Goal: Information Seeking & Learning: Learn about a topic

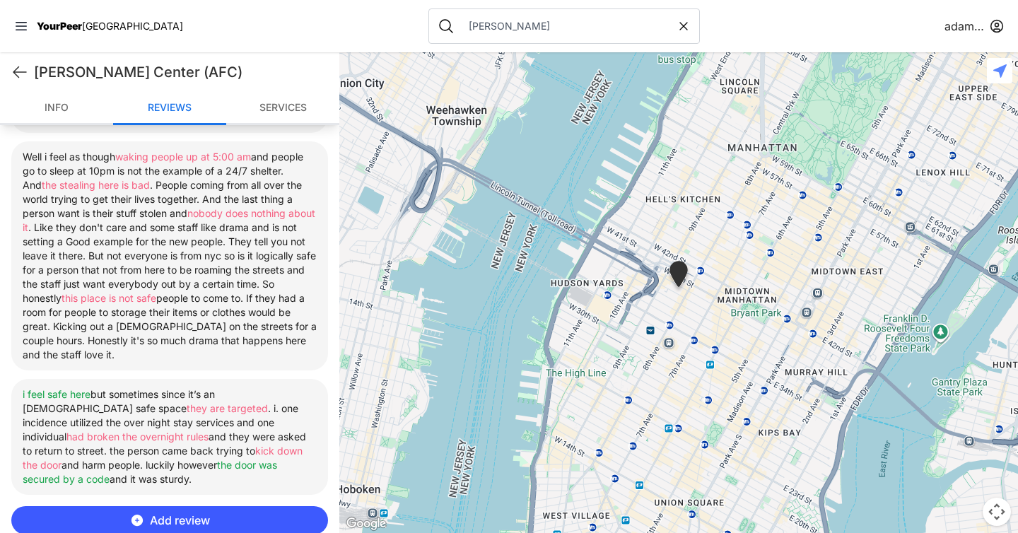
scroll to position [602, 0]
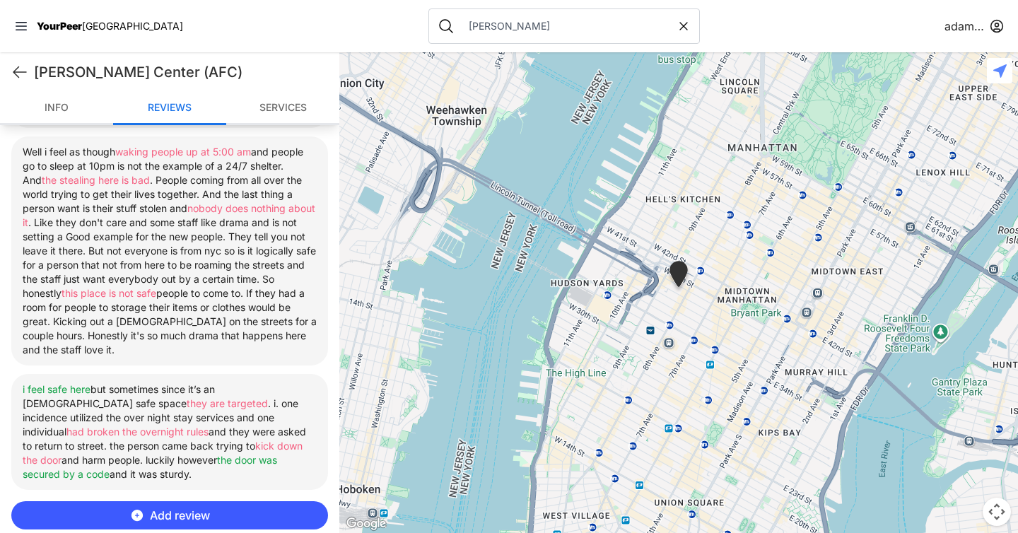
click at [461, 28] on input "[PERSON_NAME]" at bounding box center [568, 26] width 216 height 14
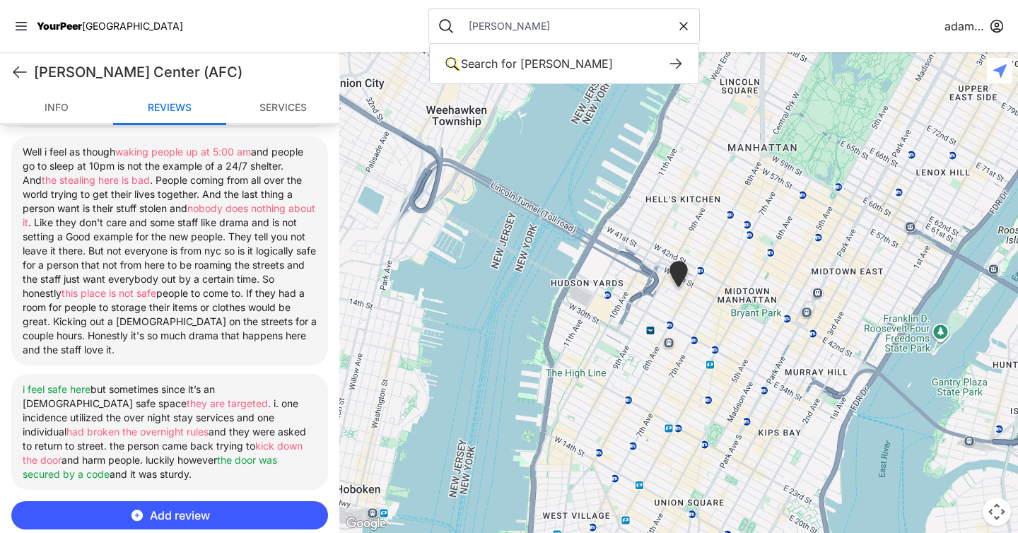
click at [461, 28] on input "[PERSON_NAME]" at bounding box center [568, 26] width 216 height 14
type input "rising ground"
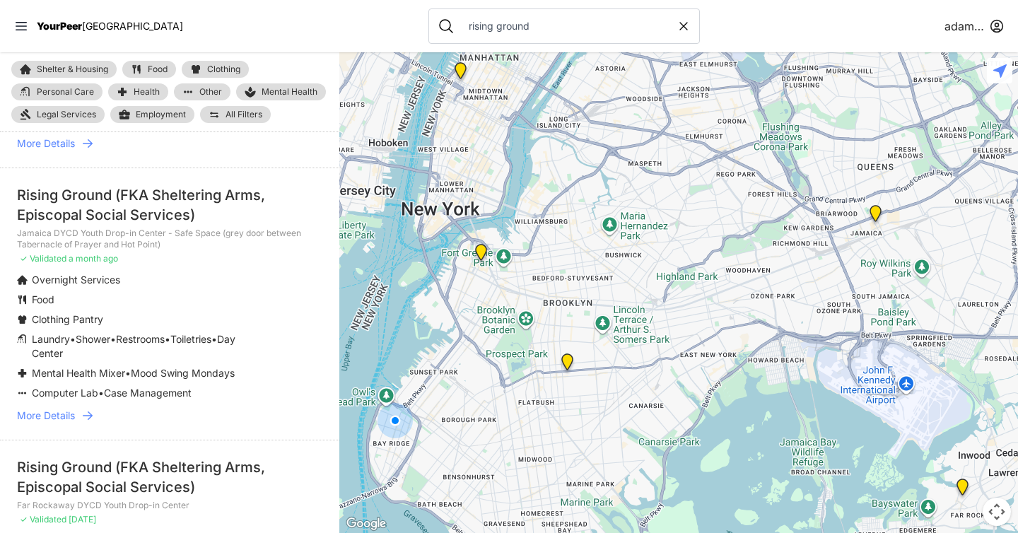
scroll to position [312, 0]
click at [88, 410] on icon at bounding box center [88, 414] width 10 height 8
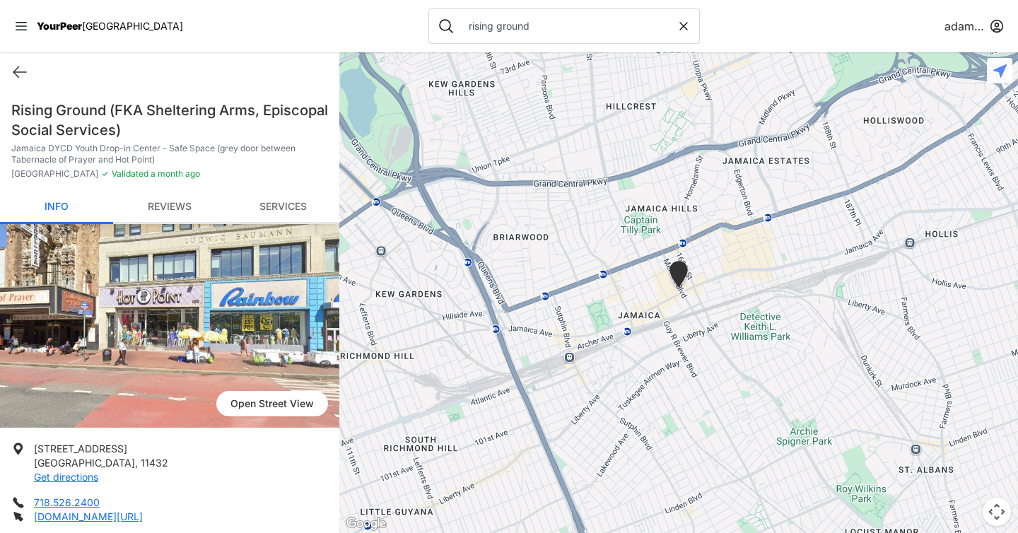
click at [176, 212] on link "Reviews" at bounding box center [169, 207] width 113 height 33
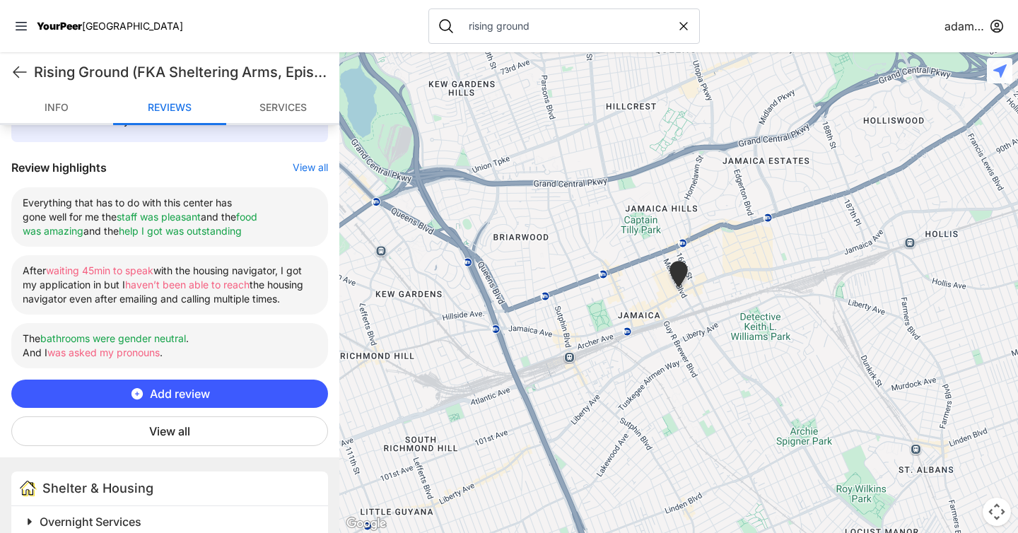
scroll to position [525, 0]
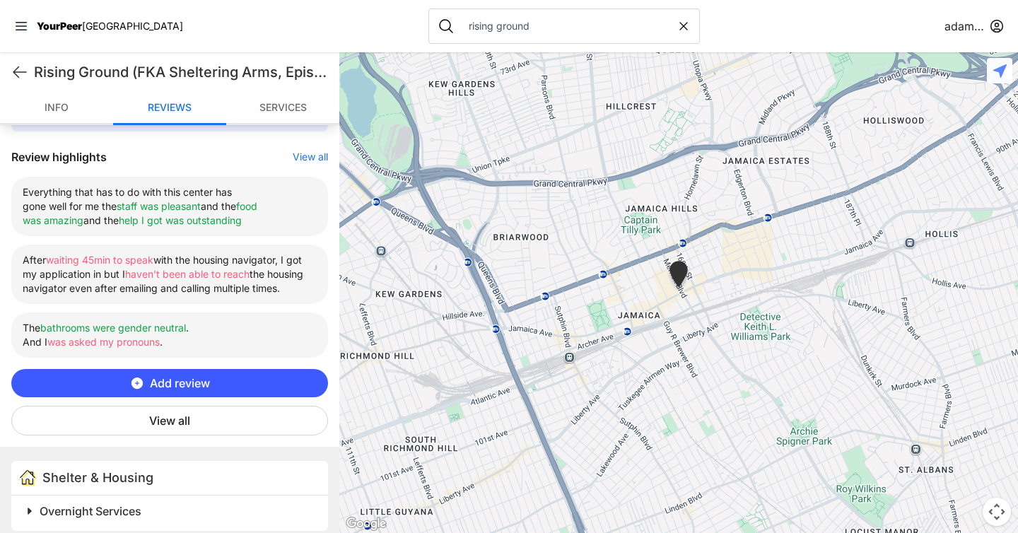
click at [188, 435] on button "View all" at bounding box center [169, 421] width 317 height 30
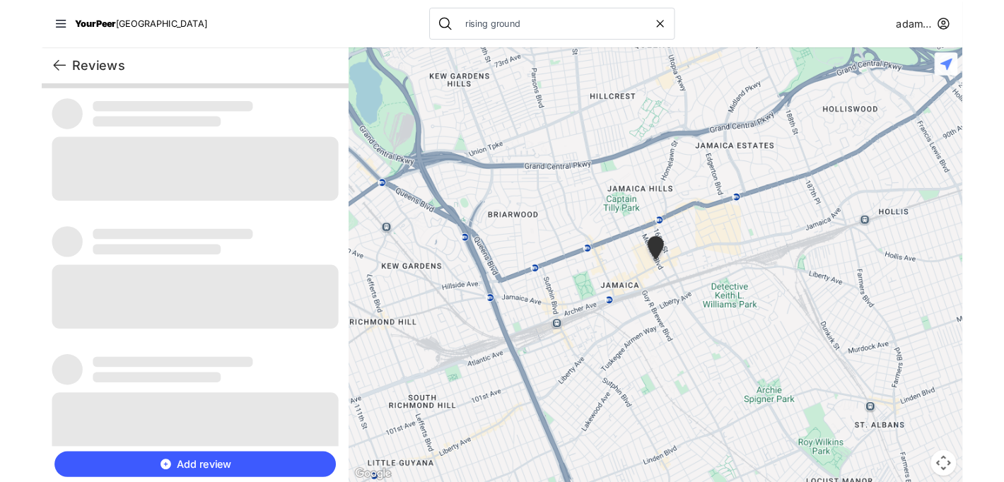
scroll to position [0, 0]
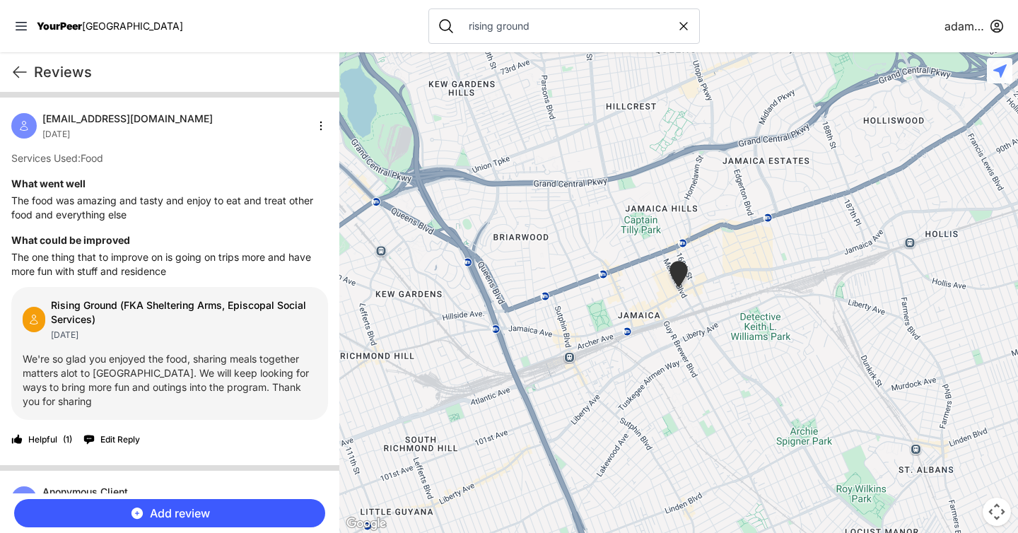
click at [965, 25] on html "View map Close panel YourPeer NYC Quick Exit Single Adult Families Soup Kitchen…" at bounding box center [509, 266] width 1018 height 533
click at [925, 79] on div "Sign Out" at bounding box center [1028, 81] width 265 height 23
click at [676, 25] on icon at bounding box center [683, 26] width 14 height 14
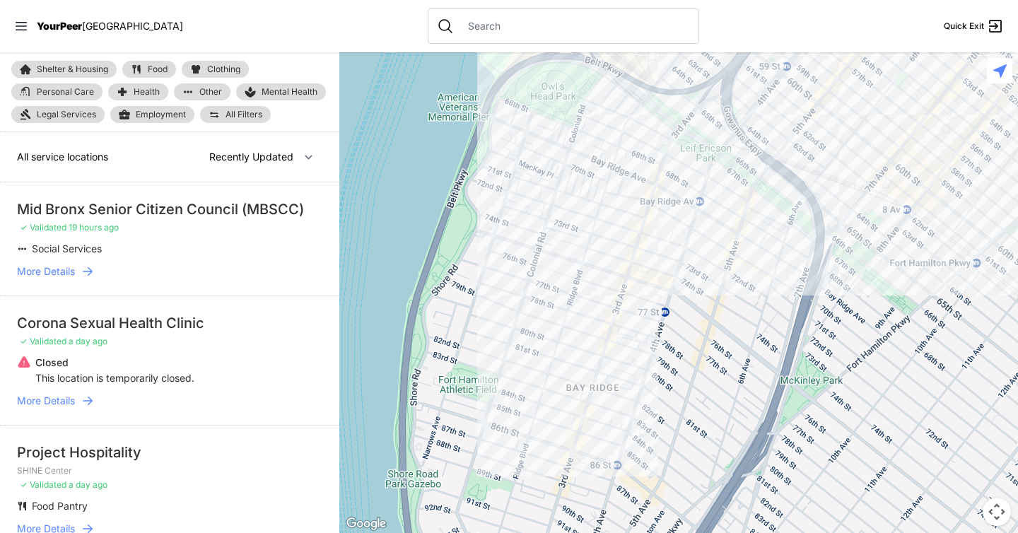
select select "nearby"
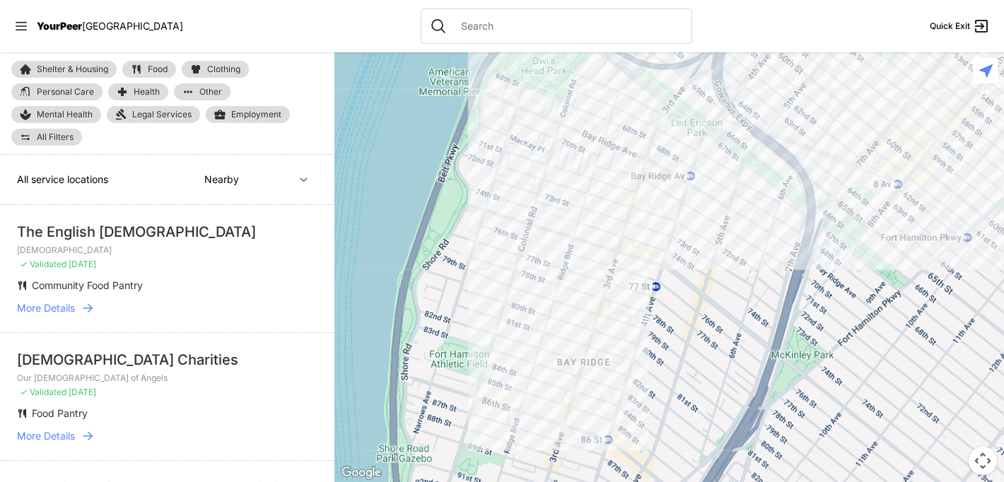
click at [92, 26] on span "[GEOGRAPHIC_DATA]" at bounding box center [132, 26] width 101 height 12
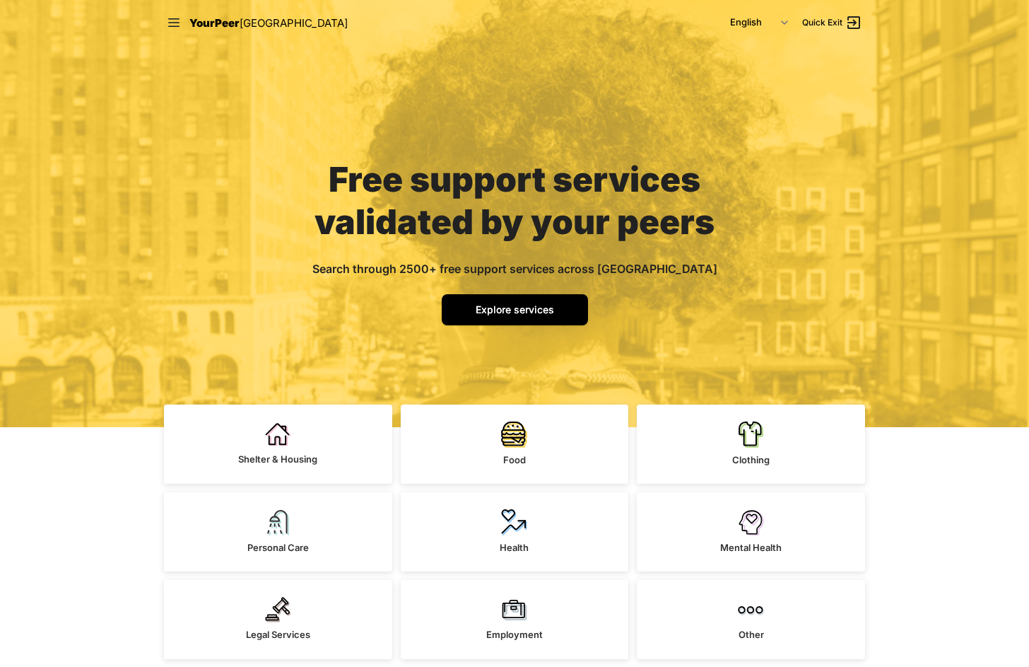
click at [542, 308] on span "Explore services" at bounding box center [515, 309] width 78 height 12
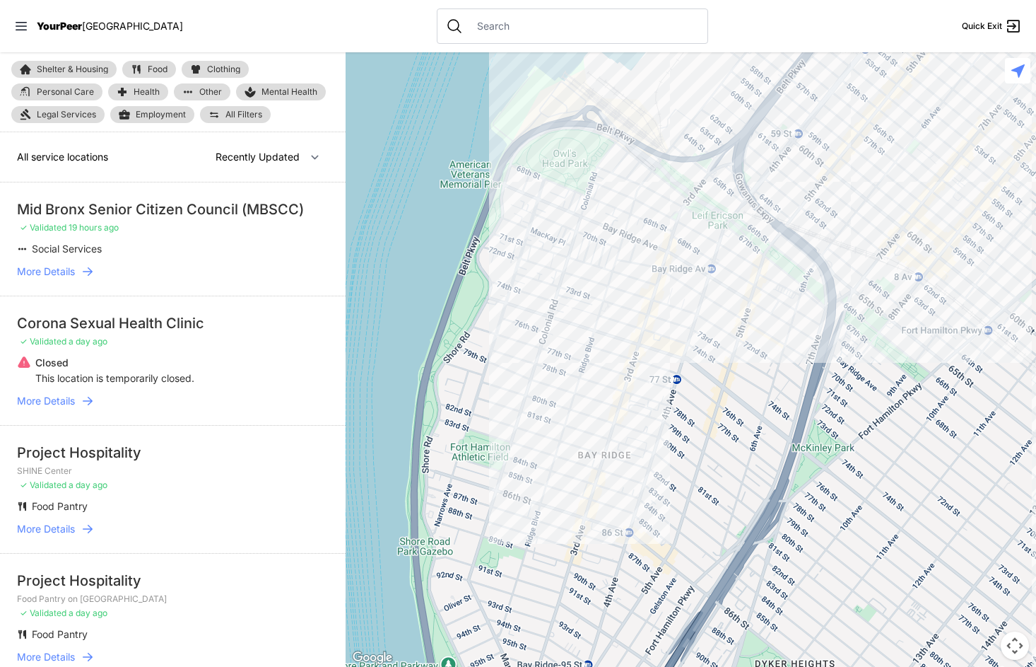
select select "nearby"
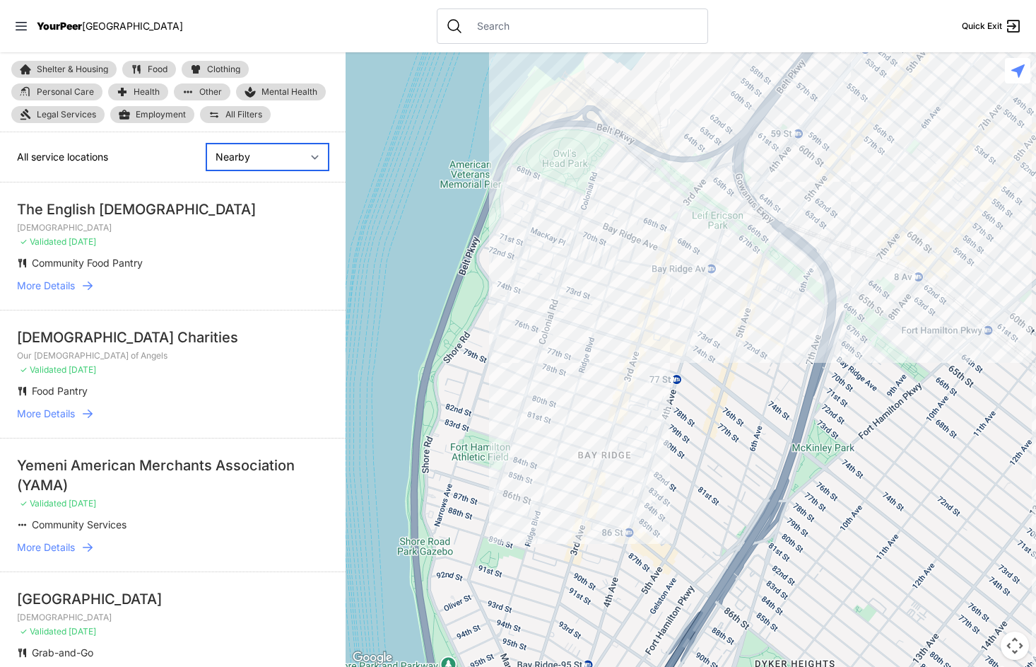
click at [304, 156] on select "Nearby Recently Updated Most Services" at bounding box center [267, 157] width 122 height 27
click at [228, 117] on span "All Filters" at bounding box center [244, 114] width 37 height 8
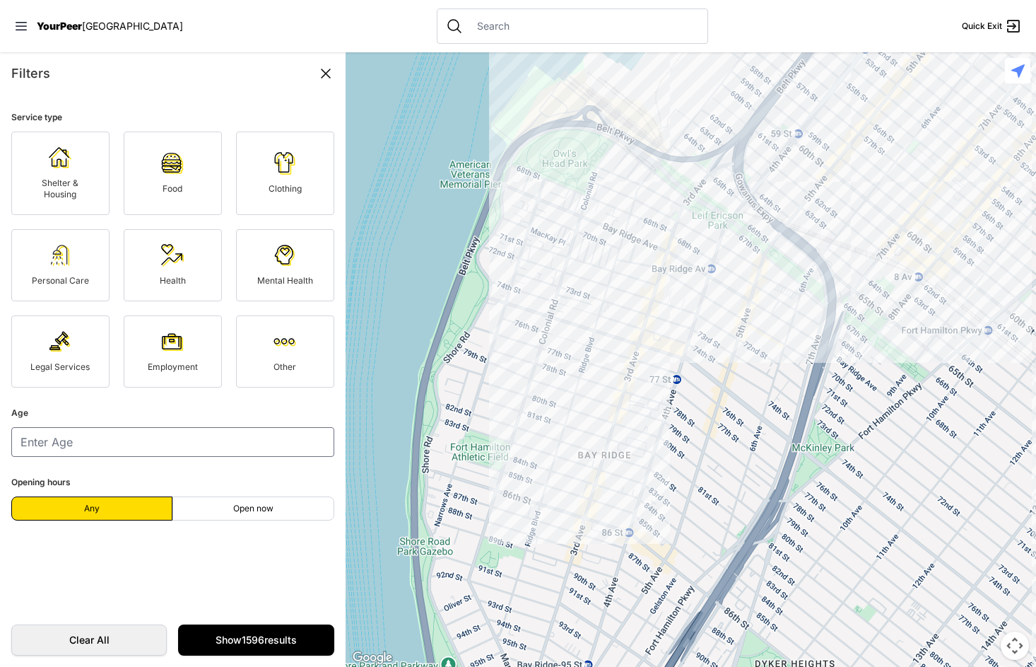
click at [85, 338] on link "Legal Services" at bounding box center [60, 351] width 98 height 72
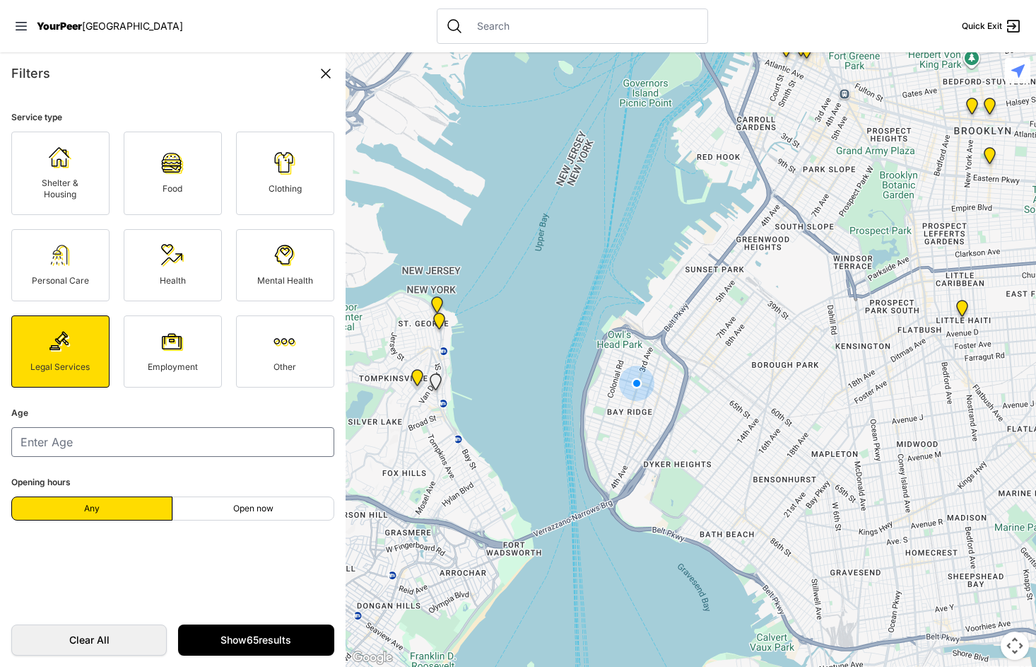
click at [59, 279] on span "Personal Care" at bounding box center [60, 280] width 57 height 11
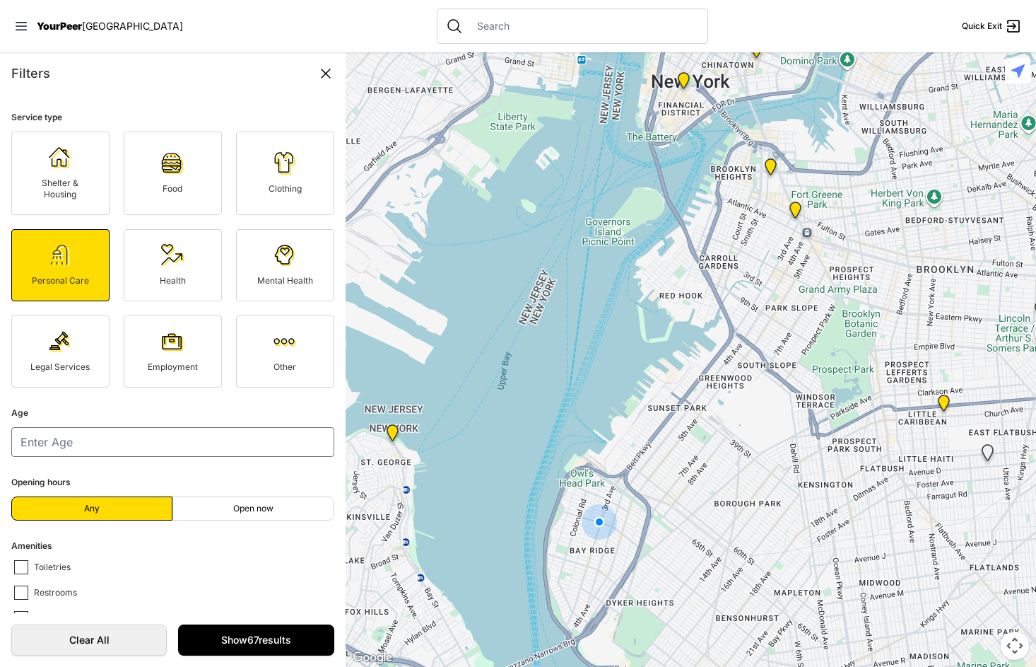
click at [72, 208] on link "Shelter & Housing" at bounding box center [60, 172] width 98 height 83
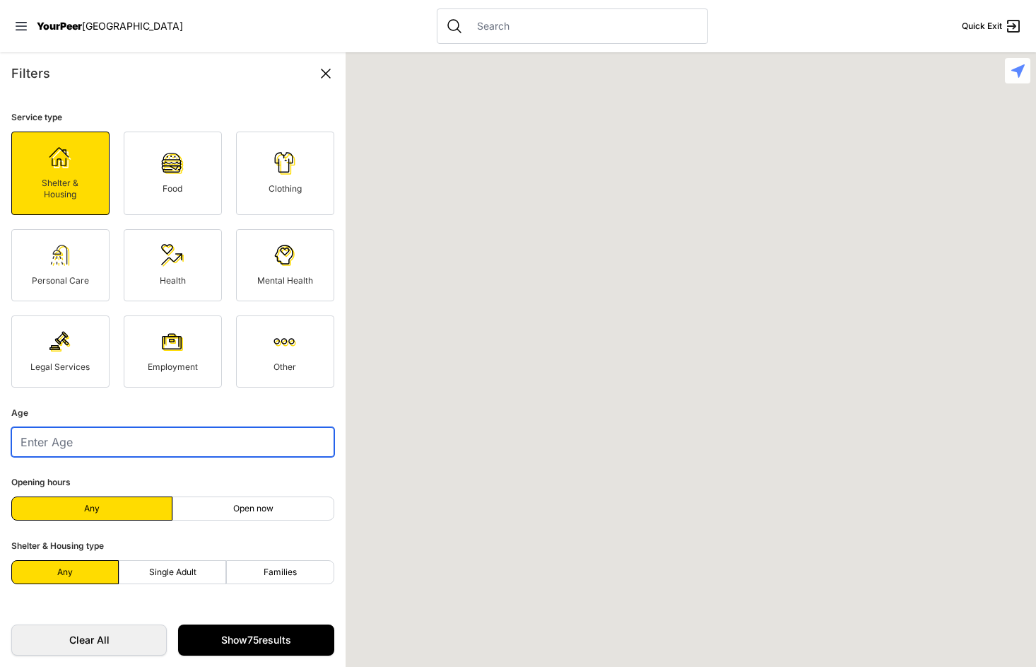
click at [105, 445] on input "number" at bounding box center [172, 442] width 323 height 30
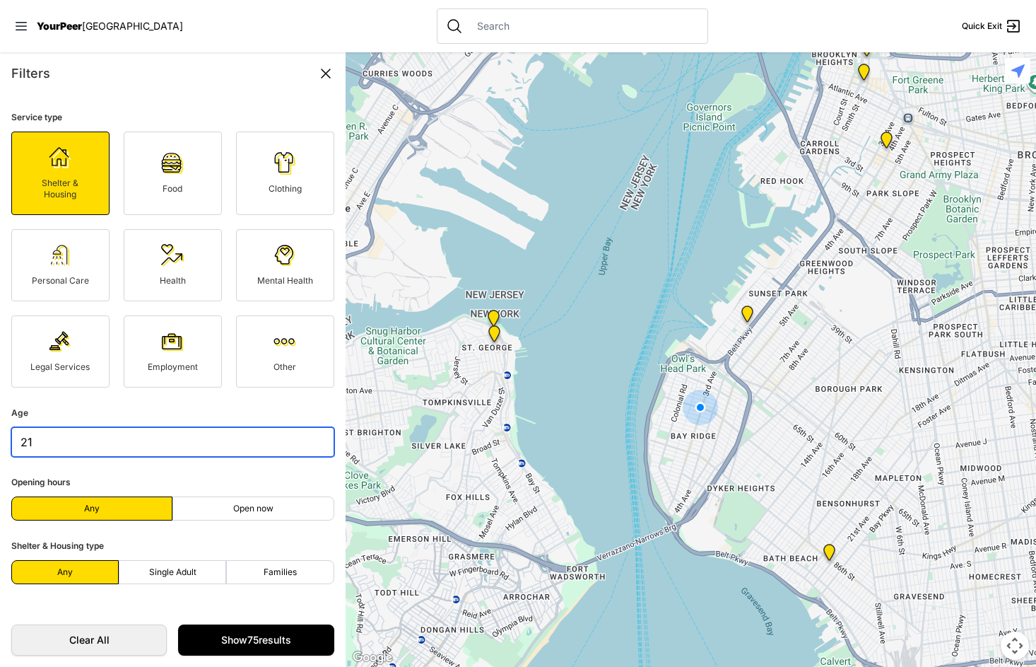
type input "21"
click at [256, 264] on link "Mental Health" at bounding box center [285, 265] width 98 height 72
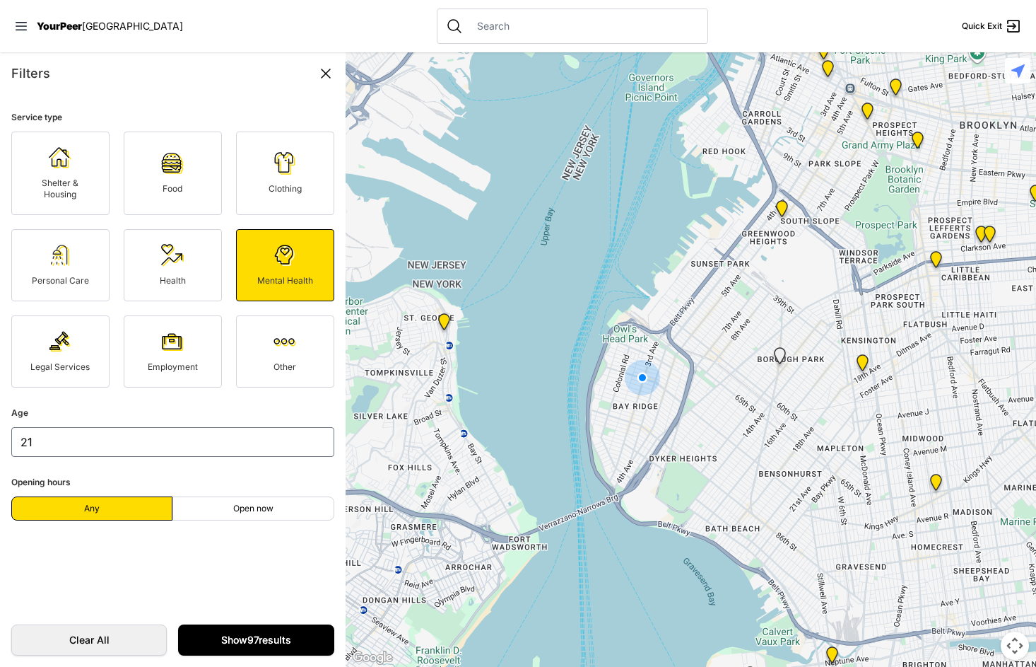
click at [258, 481] on link "Show 97 results" at bounding box center [256, 639] width 156 height 31
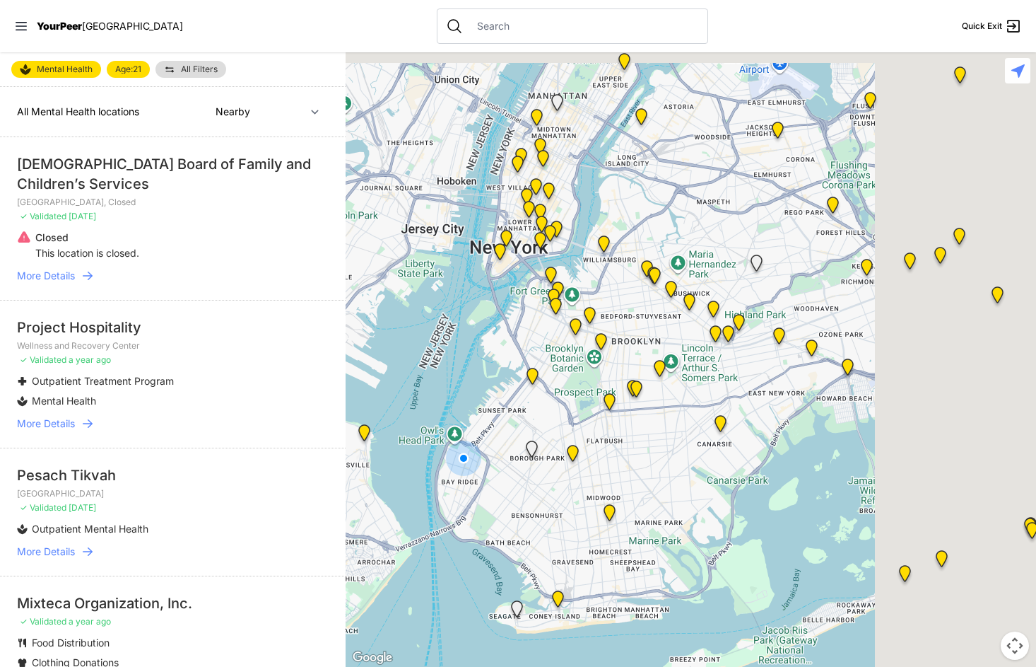
drag, startPoint x: 681, startPoint y: 244, endPoint x: 508, endPoint y: 372, distance: 215.3
click at [507, 372] on div at bounding box center [691, 359] width 691 height 614
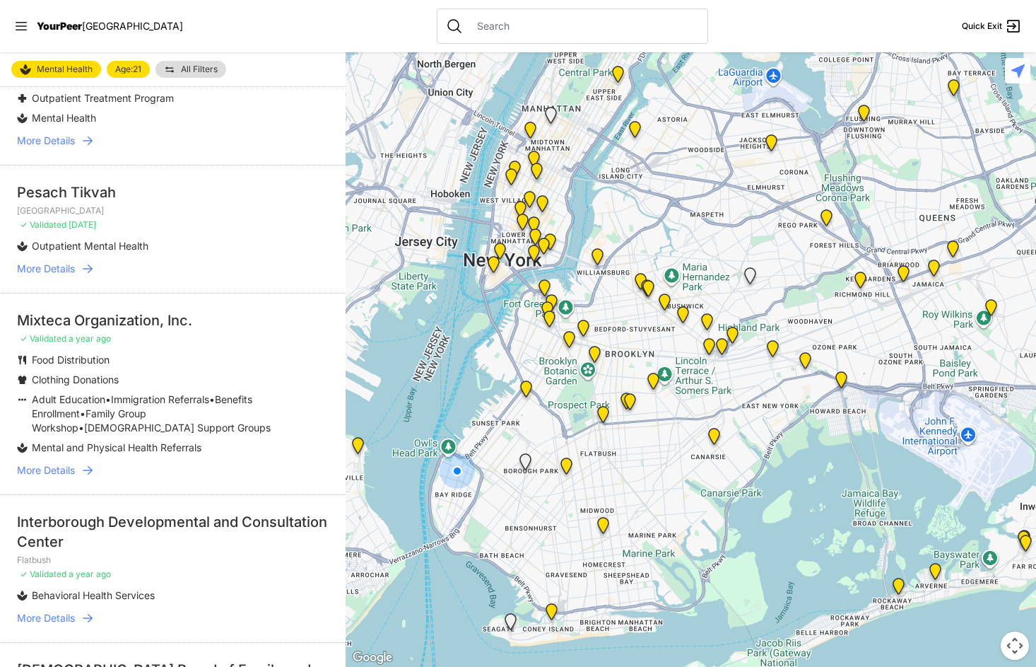
scroll to position [321, 0]
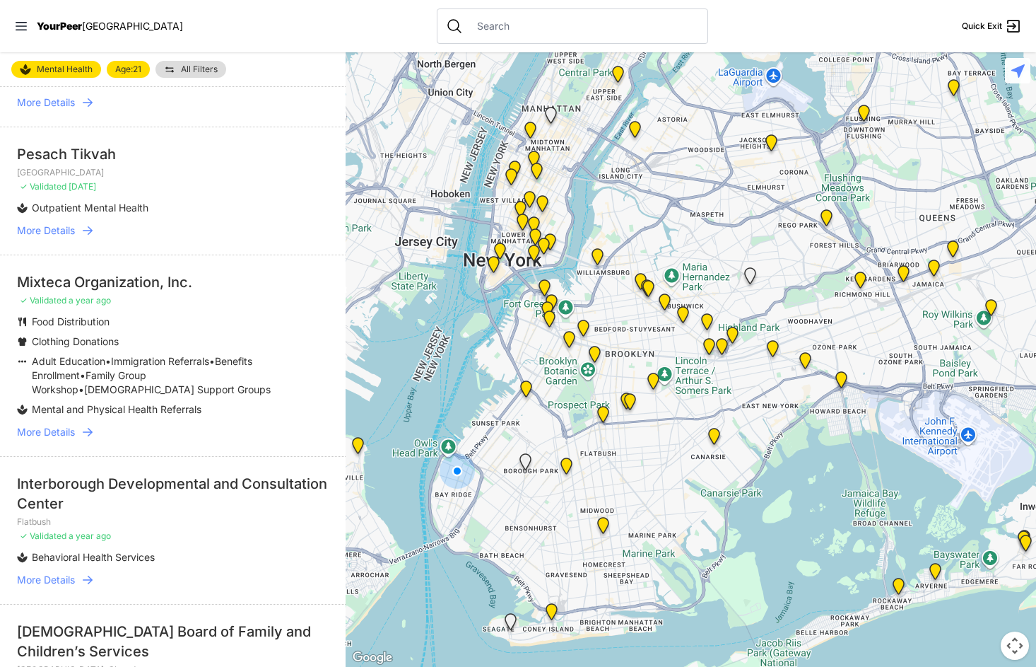
click at [89, 428] on icon at bounding box center [88, 432] width 10 height 8
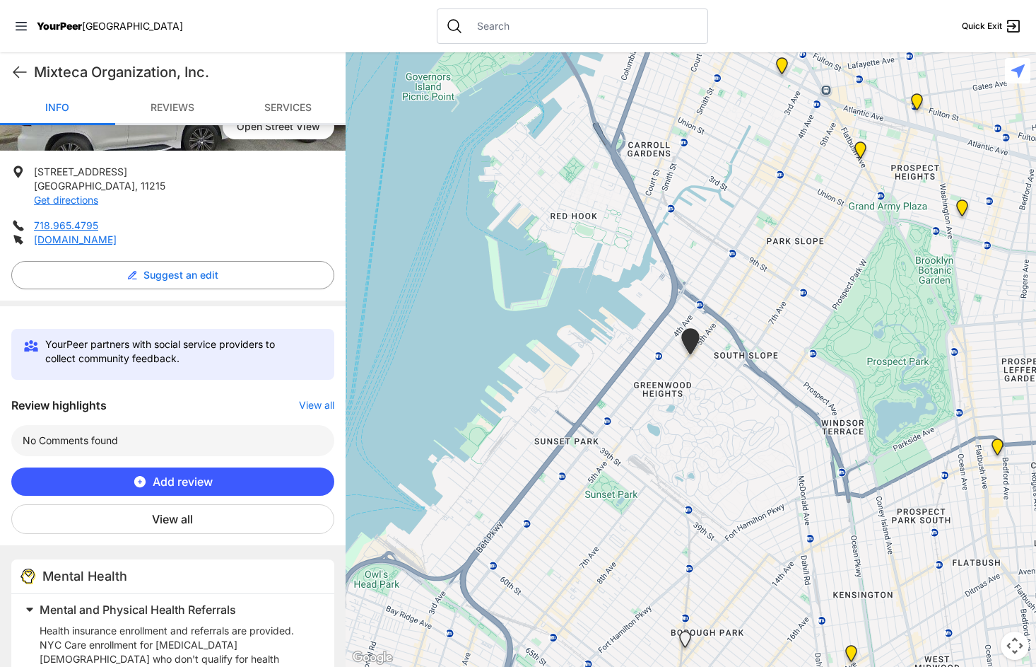
scroll to position [206, 0]
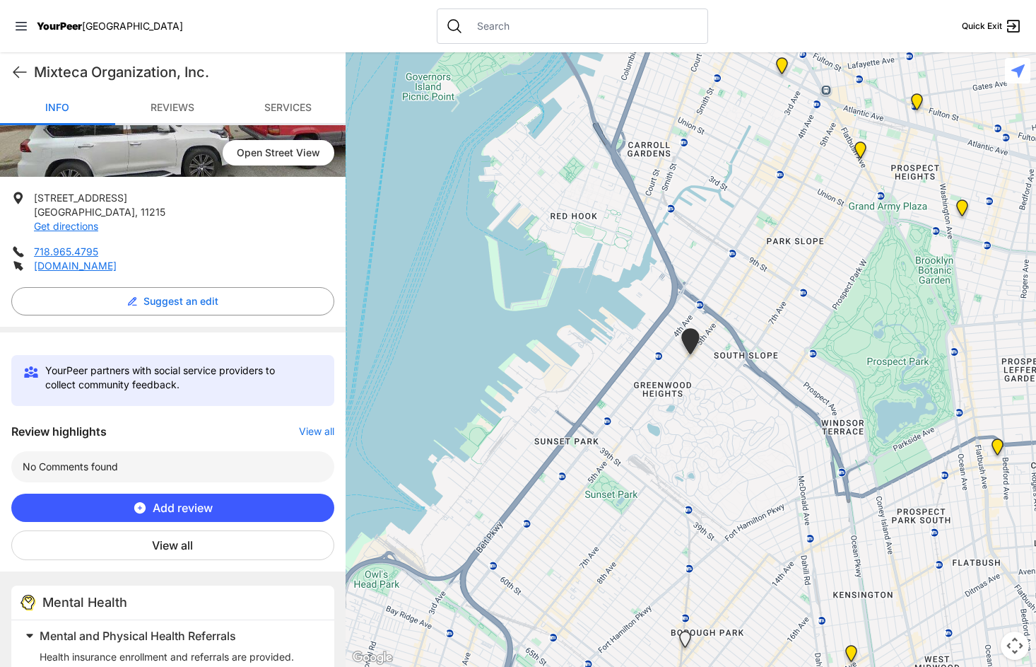
click at [469, 23] on input "text" at bounding box center [584, 26] width 230 height 14
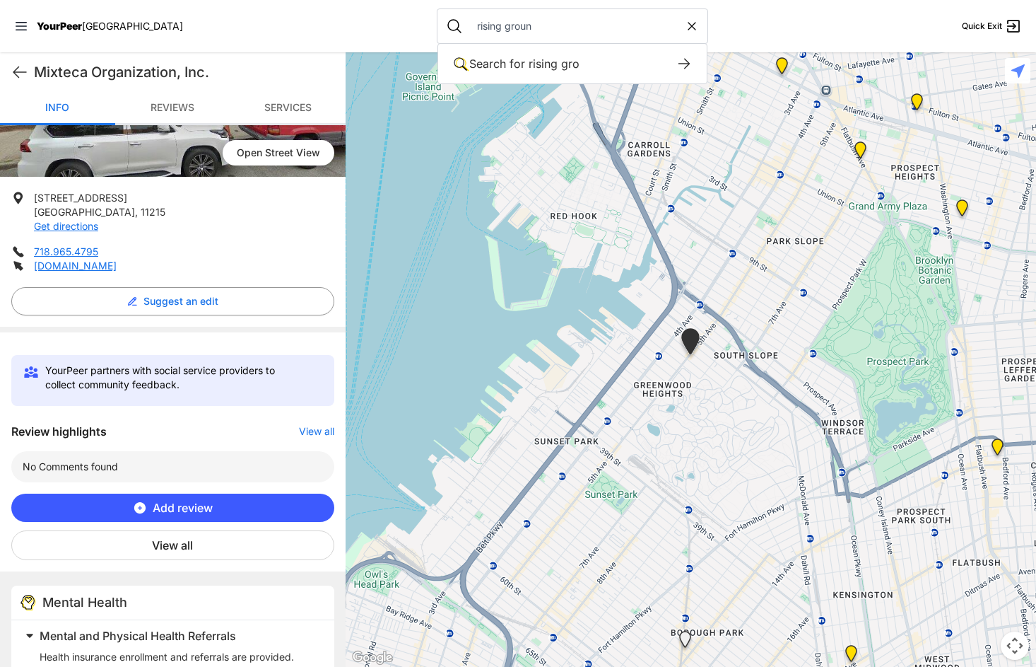
type input "rising ground"
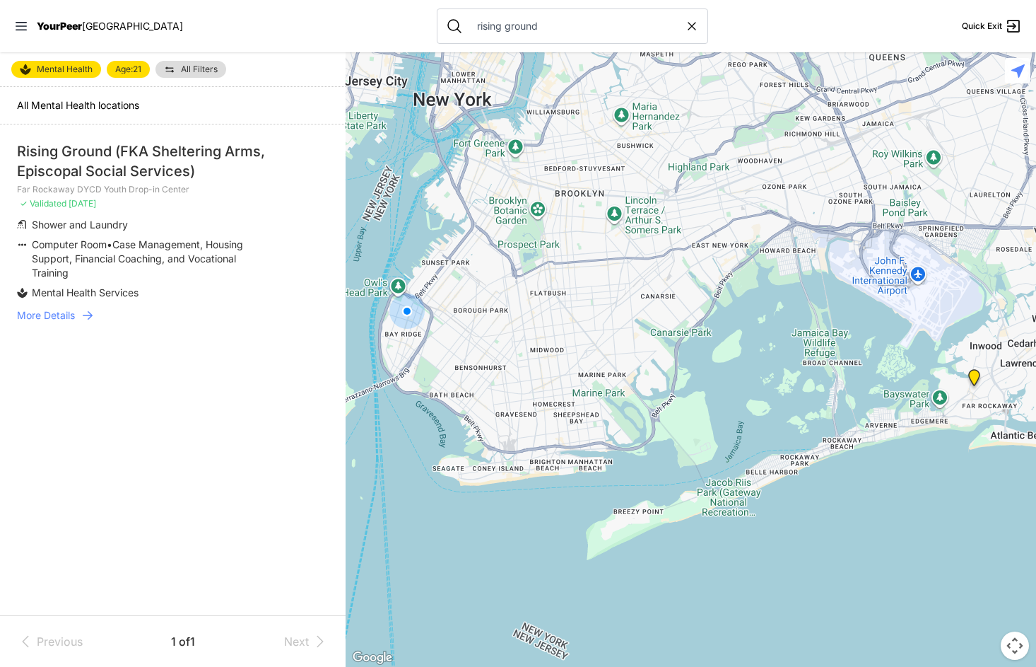
click at [76, 76] on link "Mental Health" at bounding box center [56, 69] width 90 height 17
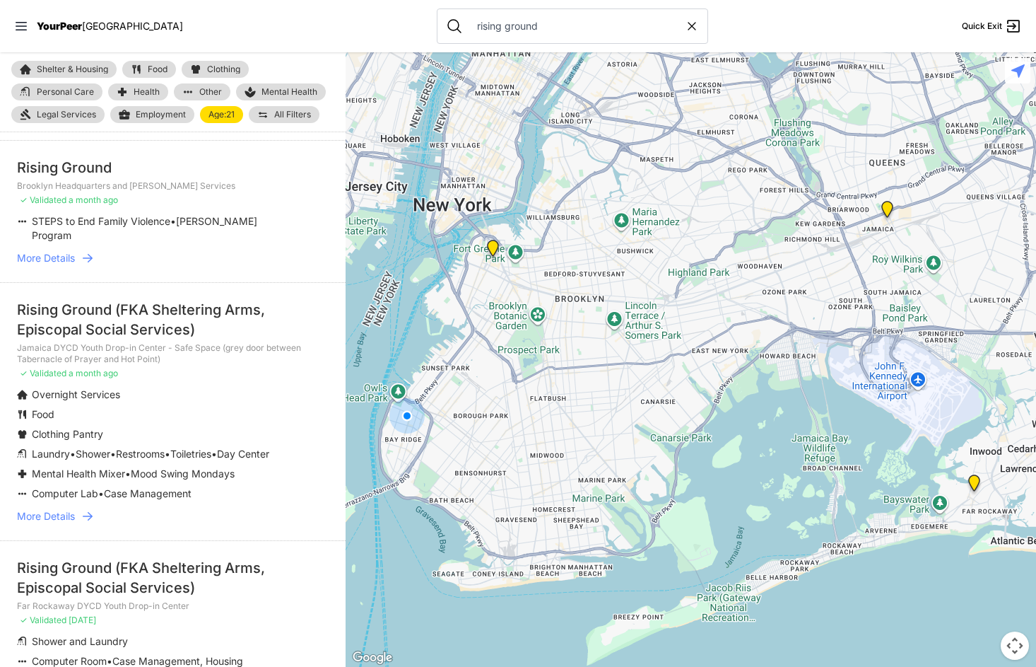
scroll to position [47, 0]
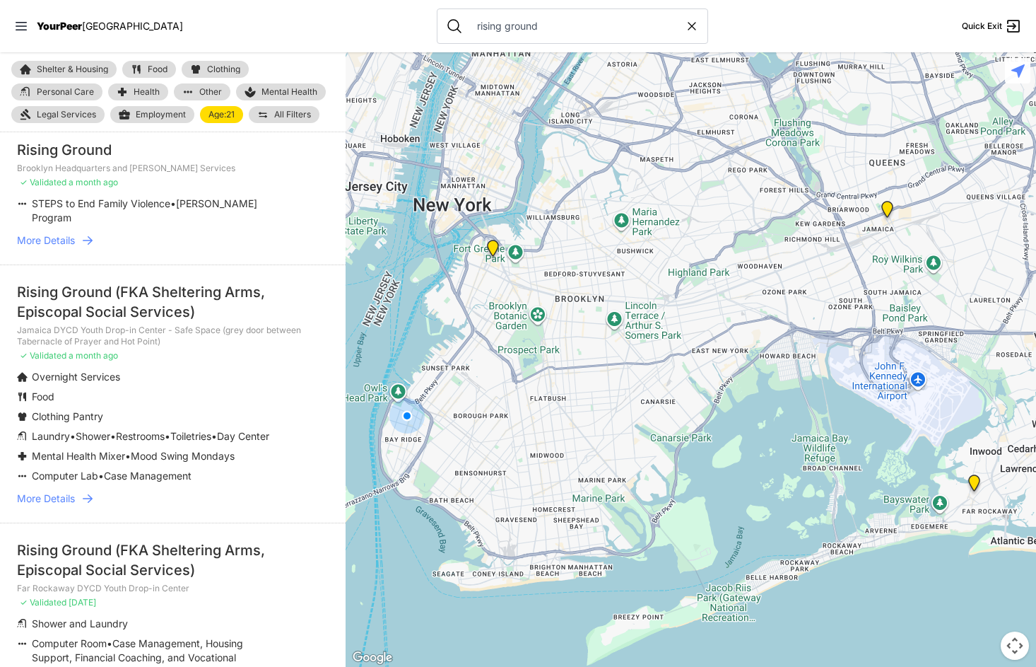
click at [88, 481] on icon at bounding box center [88, 498] width 14 height 14
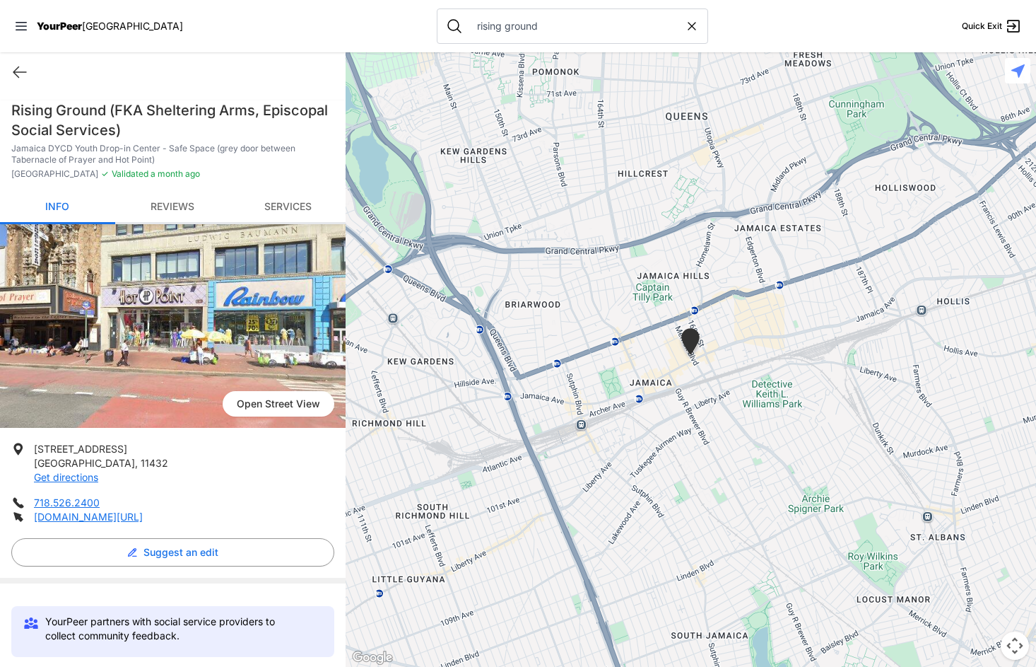
click at [172, 206] on link "Reviews" at bounding box center [172, 207] width 115 height 33
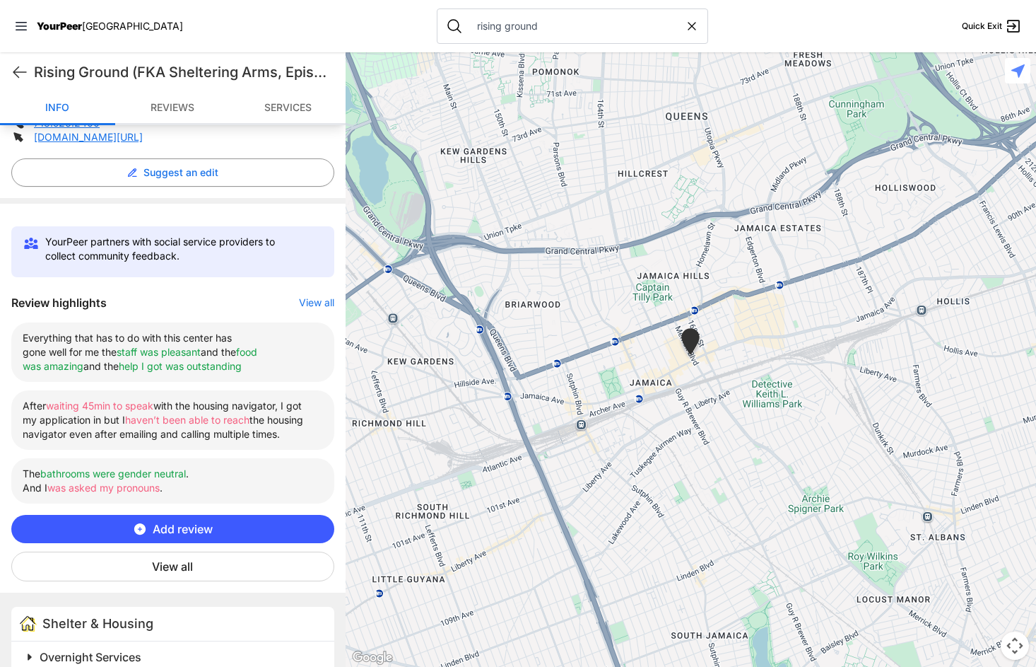
scroll to position [379, 0]
click at [175, 481] on button "View all" at bounding box center [172, 567] width 323 height 30
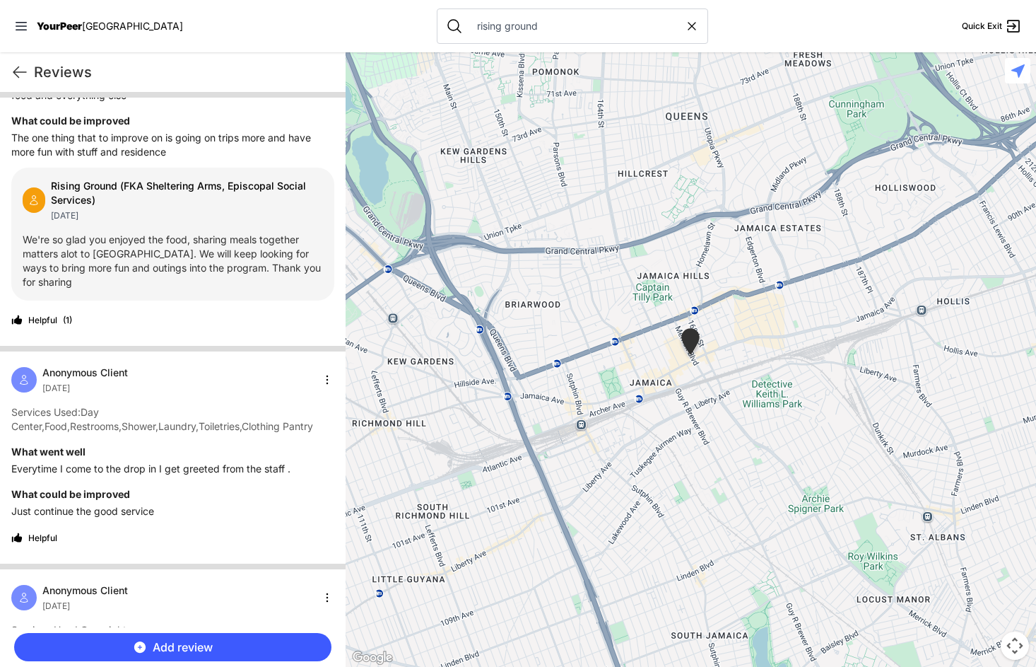
scroll to position [0, 0]
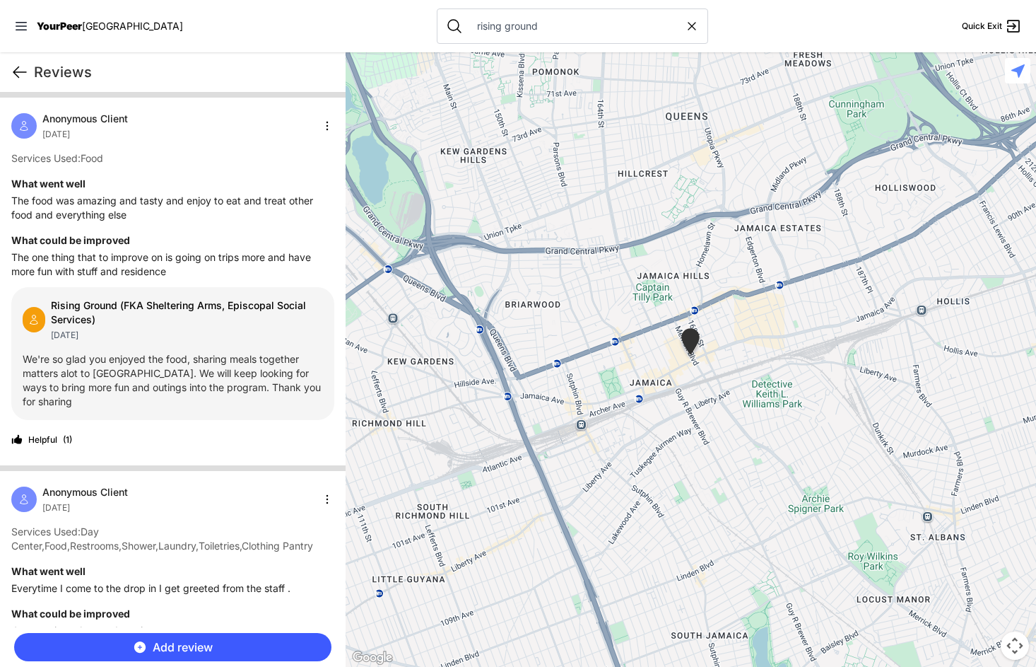
click at [21, 71] on icon at bounding box center [19, 72] width 17 height 17
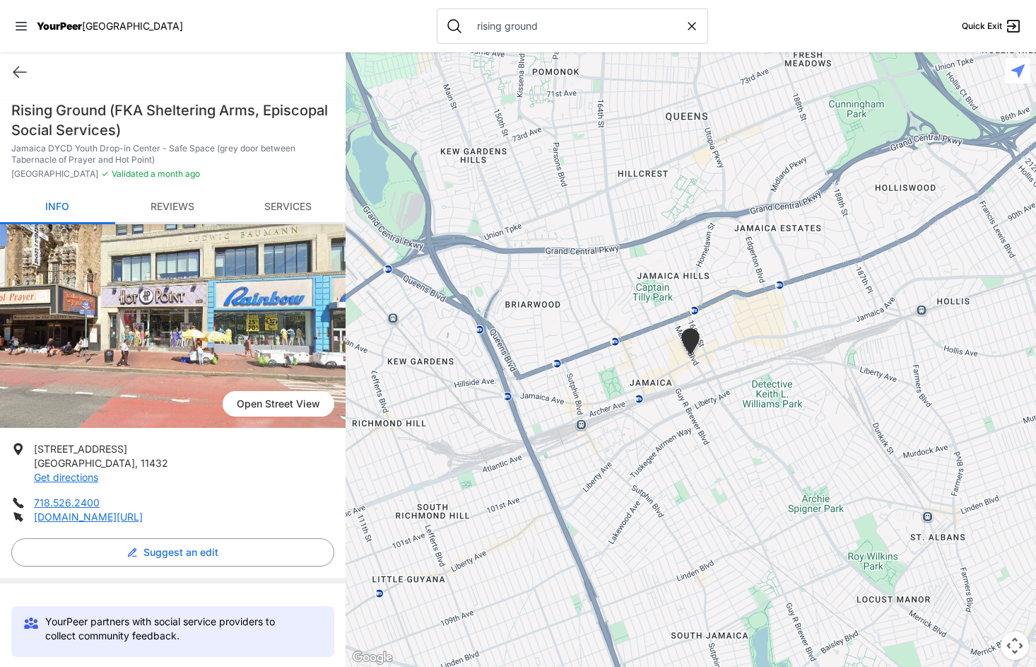
click at [179, 205] on link "Reviews" at bounding box center [172, 207] width 115 height 33
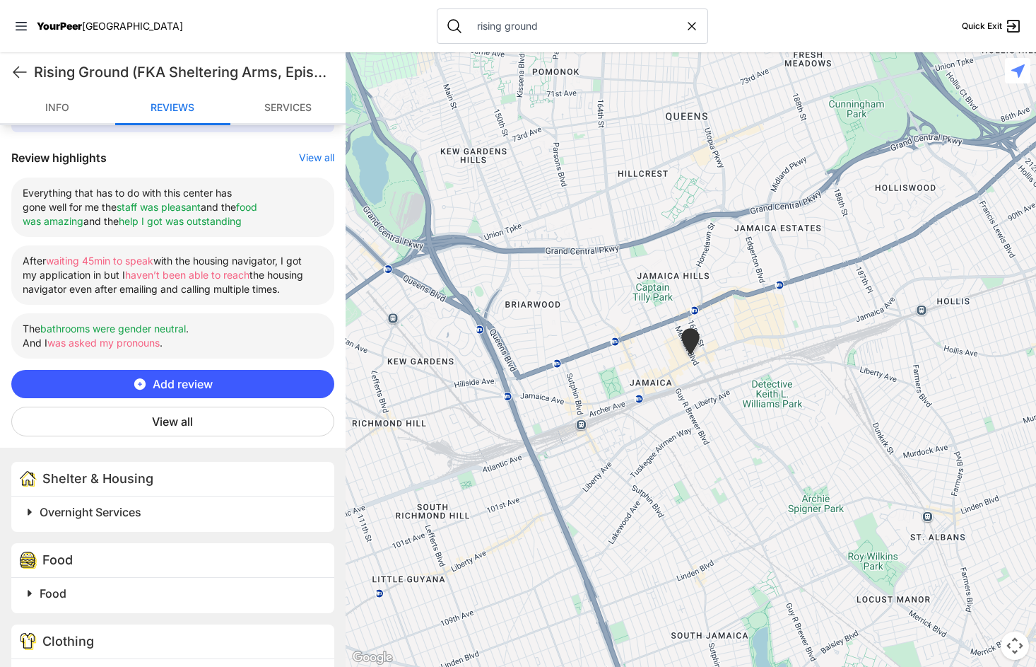
scroll to position [525, 0]
click at [55, 112] on link "Info" at bounding box center [57, 108] width 115 height 33
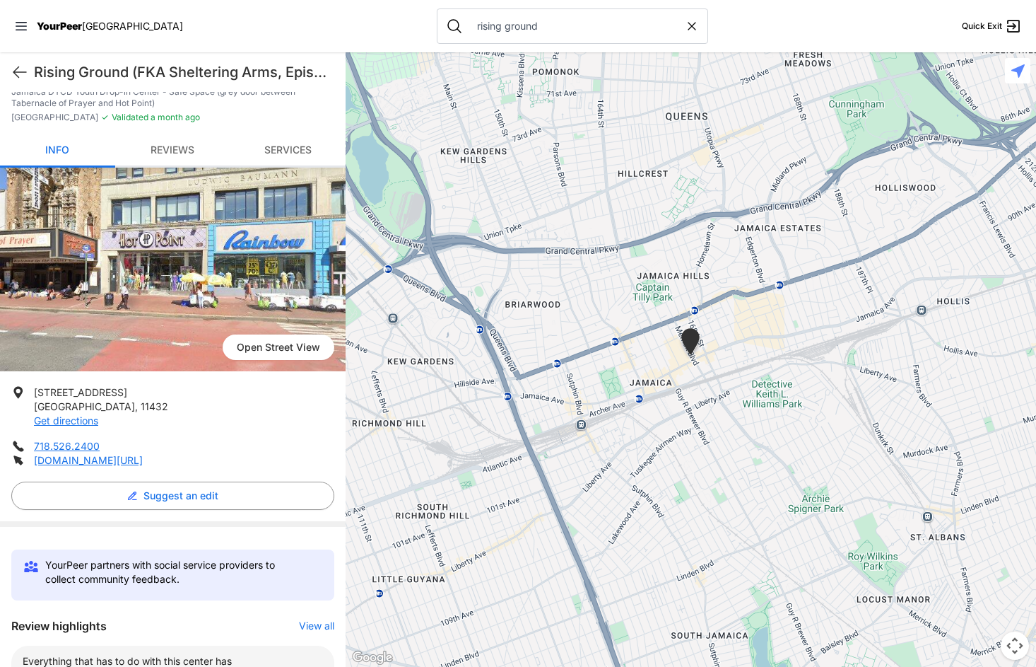
scroll to position [48, 0]
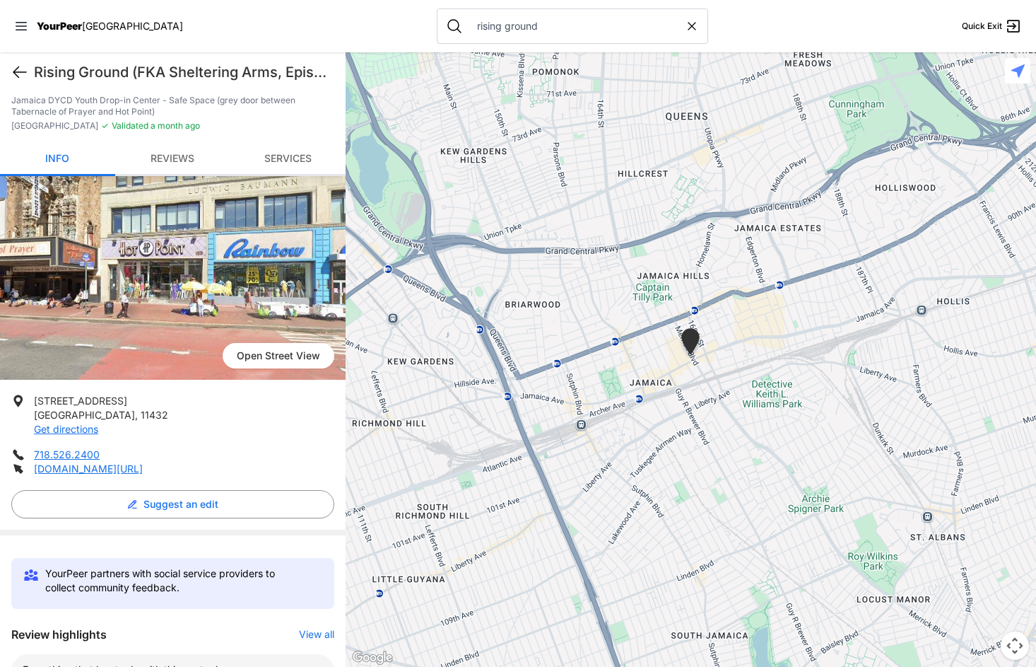
click at [17, 74] on icon at bounding box center [19, 72] width 17 height 17
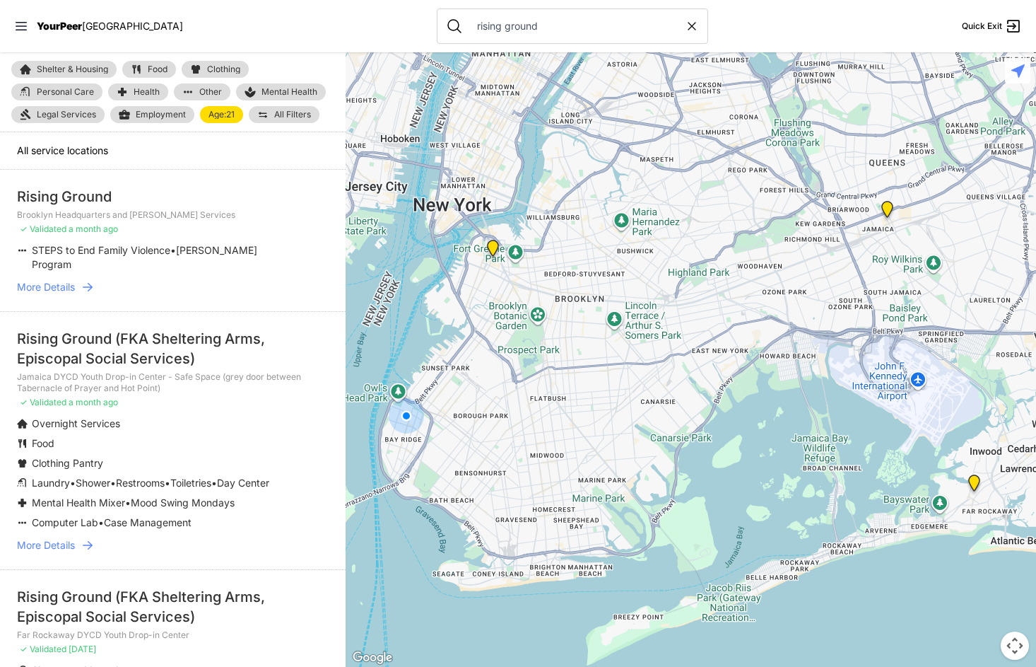
click at [223, 116] on span "Age: 21" at bounding box center [222, 114] width 26 height 8
